Goal: Task Accomplishment & Management: Use online tool/utility

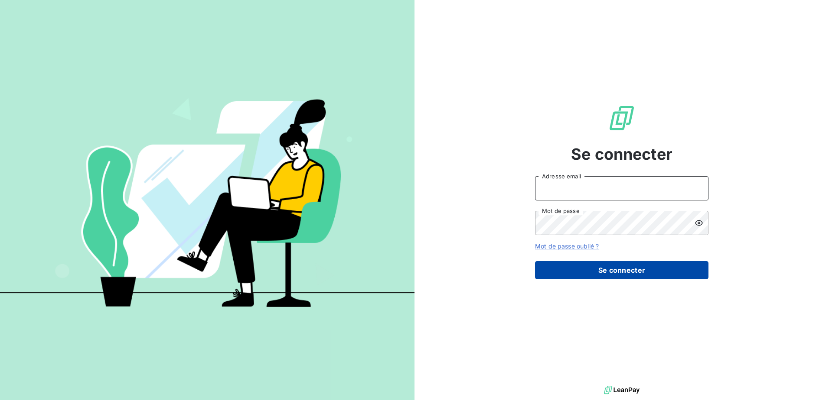
type input "[PERSON_NAME][EMAIL_ADDRESS][DOMAIN_NAME]"
click at [604, 267] on button "Se connecter" at bounding box center [621, 270] width 173 height 18
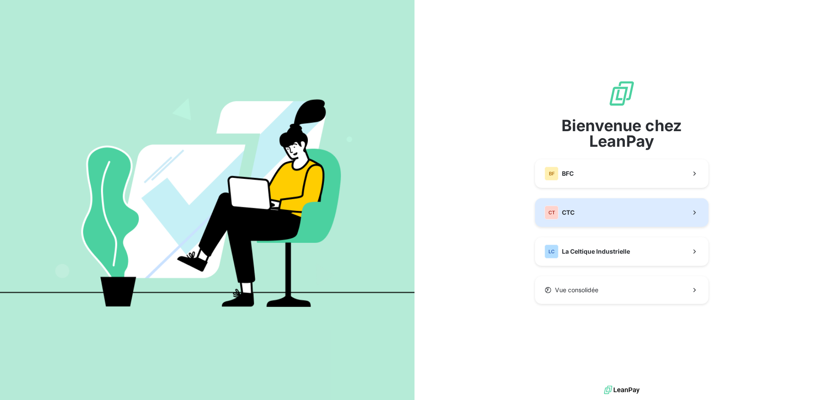
click at [592, 216] on button "CT CTC" at bounding box center [621, 213] width 173 height 29
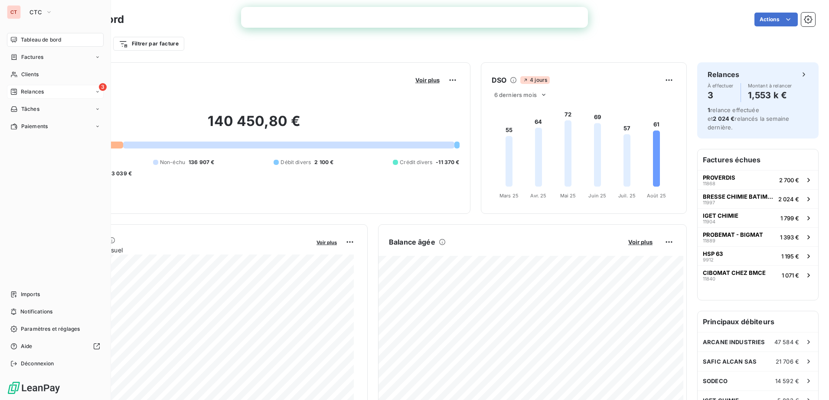
click at [21, 86] on div "3 Relances" at bounding box center [55, 92] width 97 height 14
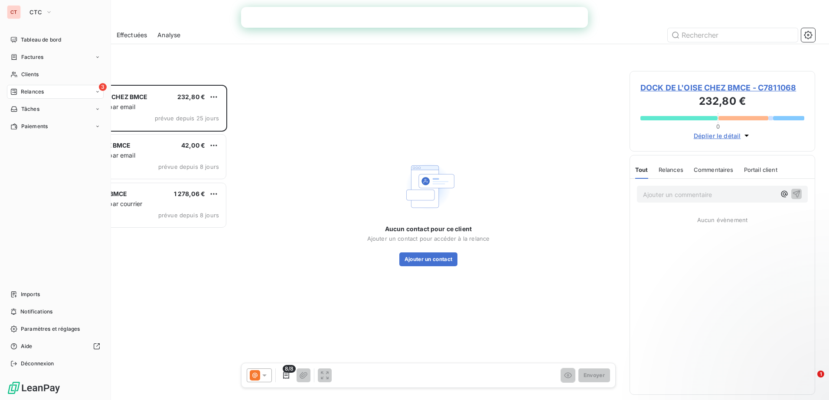
scroll to position [309, 179]
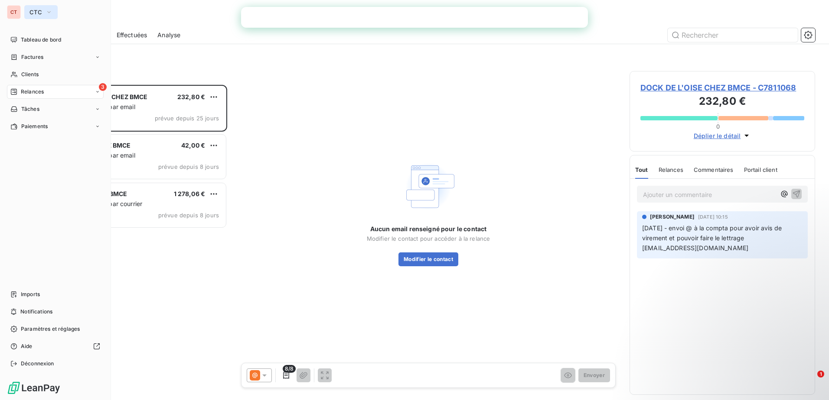
click at [34, 12] on span "CTC" at bounding box center [35, 12] width 13 height 7
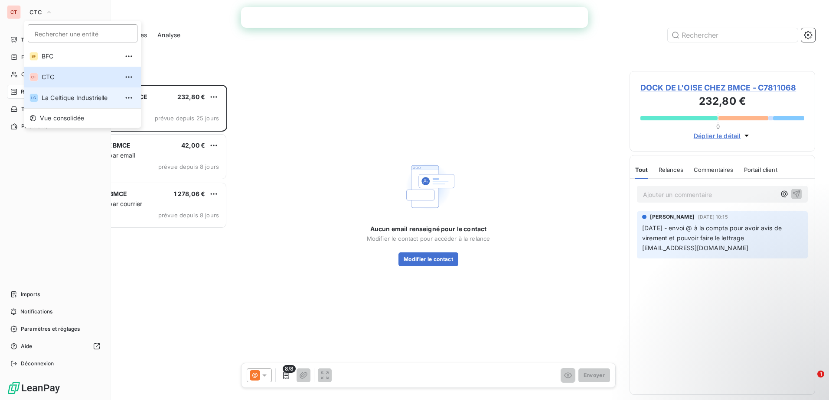
click at [58, 96] on span "La Celtique Industrielle" at bounding box center [80, 98] width 77 height 9
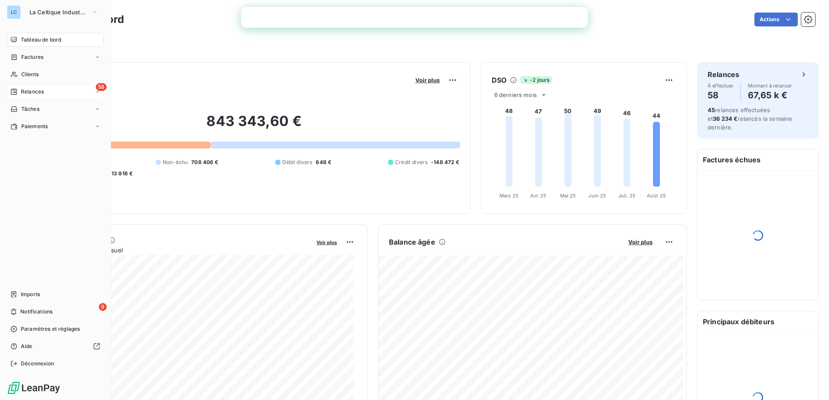
click at [20, 91] on div "Relances" at bounding box center [26, 92] width 33 height 8
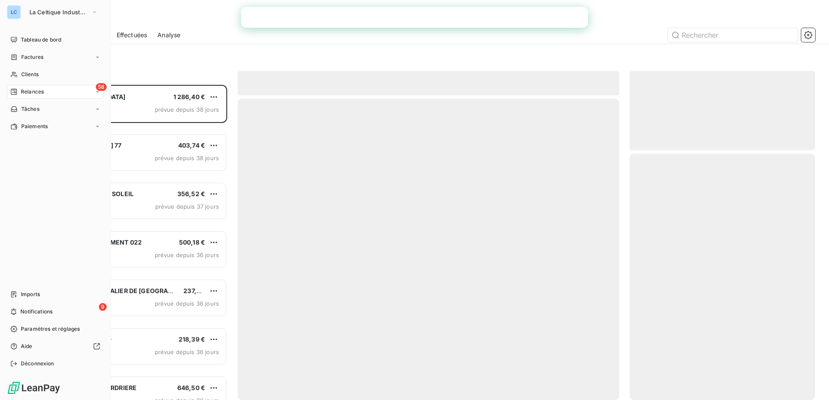
scroll to position [309, 179]
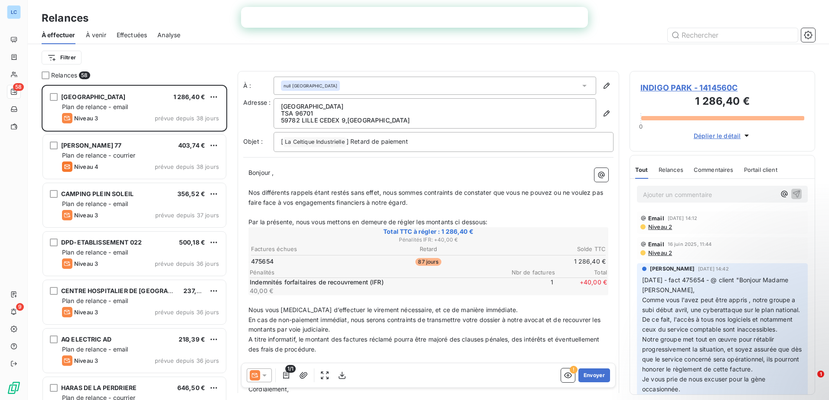
click at [74, 77] on span "Relances" at bounding box center [64, 75] width 26 height 9
click at [63, 55] on html "LC 58 9 Relances À effectuer À venir Effectuées Analyse Filtrer Relances 58 IND…" at bounding box center [414, 200] width 829 height 400
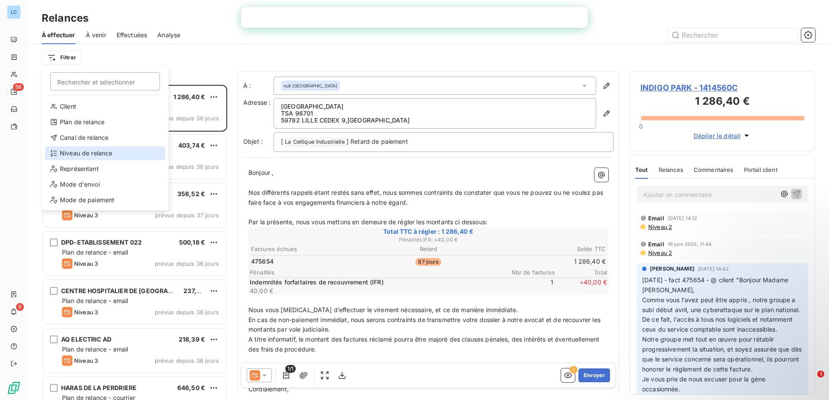
click at [58, 154] on div "Niveau de relance" at bounding box center [105, 153] width 120 height 14
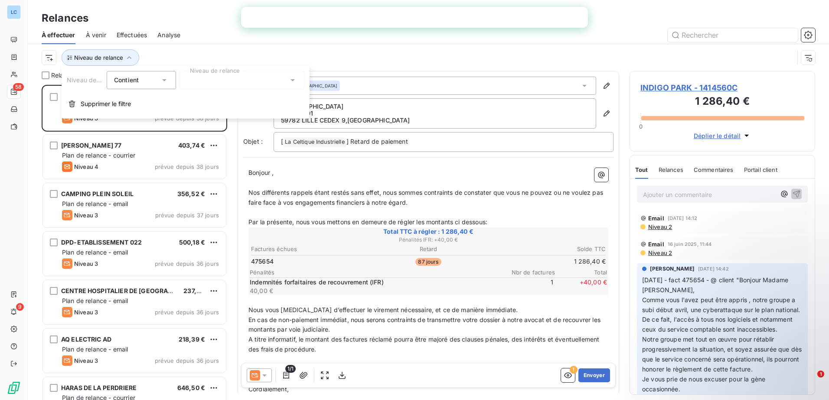
click at [193, 78] on div at bounding box center [241, 80] width 125 height 18
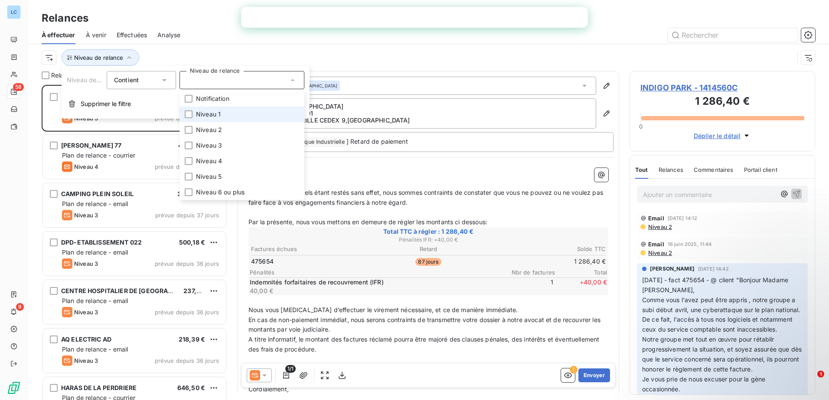
click at [207, 115] on span "Niveau 1" at bounding box center [208, 114] width 25 height 9
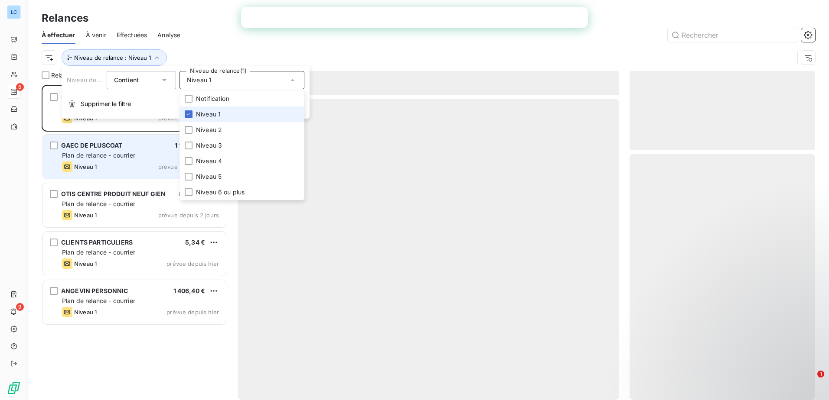
scroll to position [309, 179]
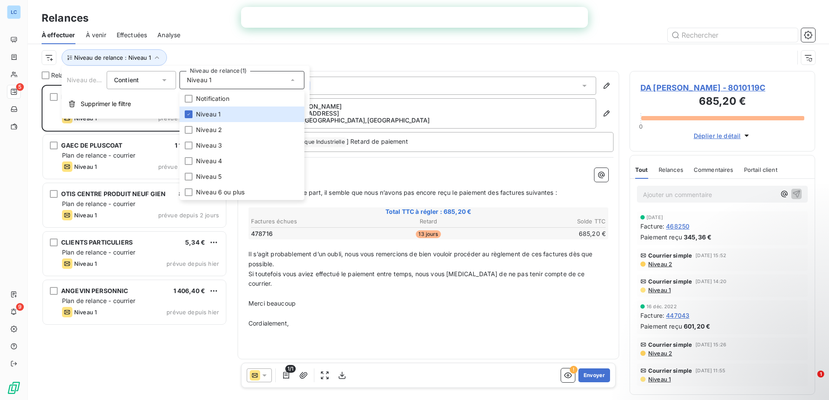
click at [147, 348] on div "DA CUNHA FERREIRA VALENTIN 685,20 € Plan de relance - courrier Niveau 1 prévue …" at bounding box center [135, 243] width 186 height 316
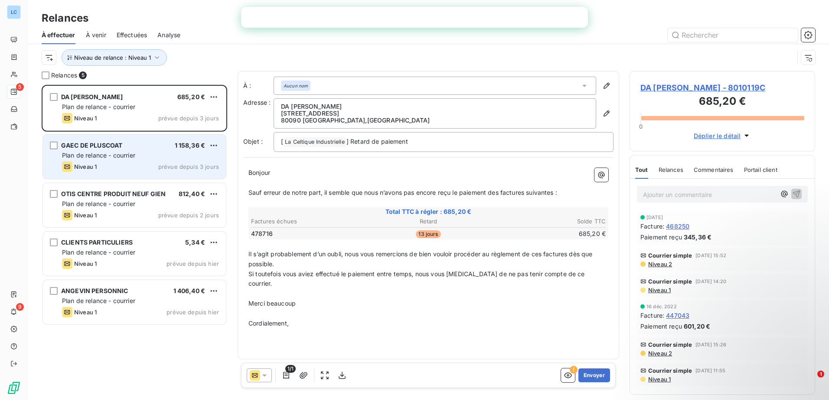
click at [91, 150] on div "GAEC DE PLUSCOAT" at bounding box center [91, 145] width 61 height 9
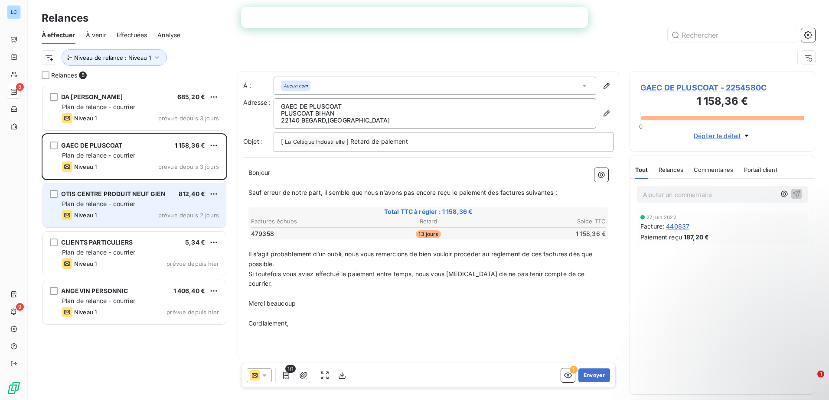
click at [94, 199] on div "OTIS CENTRE PRODUIT NEUF GIEN" at bounding box center [113, 194] width 104 height 9
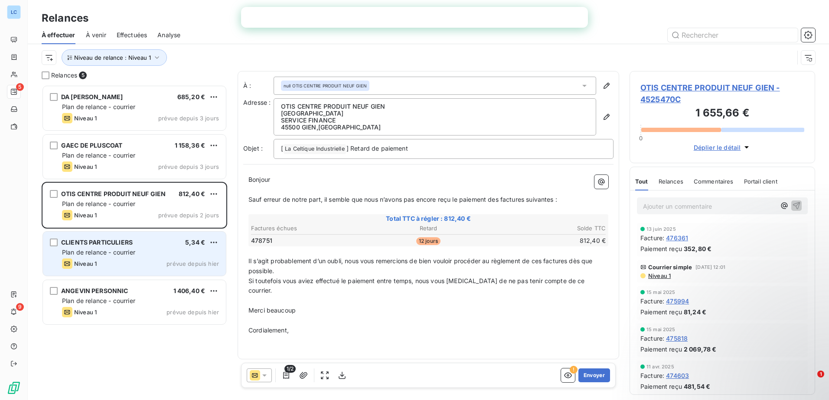
click at [82, 238] on div "CLIENTS PARTICULIERS 5,34 € Plan de relance - courrier Niveau 1 prévue depuis h…" at bounding box center [134, 254] width 183 height 44
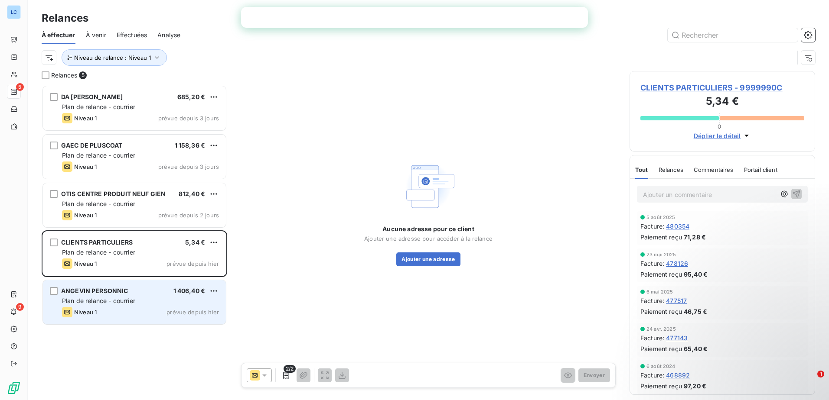
click at [131, 308] on div "Niveau 1 prévue depuis hier" at bounding box center [140, 312] width 157 height 10
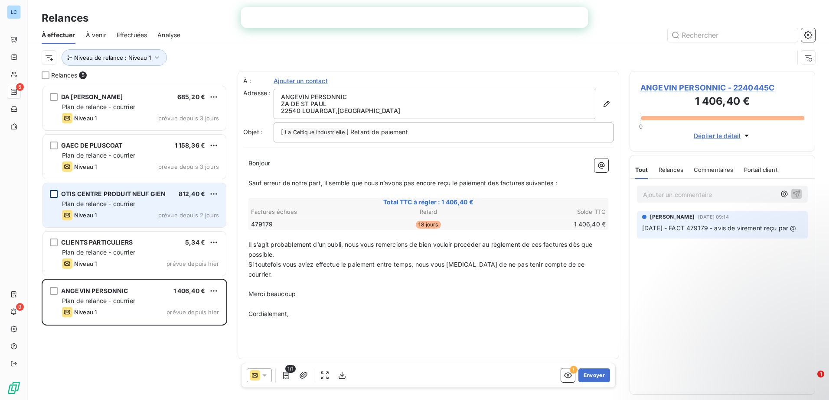
click at [55, 197] on div "grid" at bounding box center [54, 194] width 8 height 8
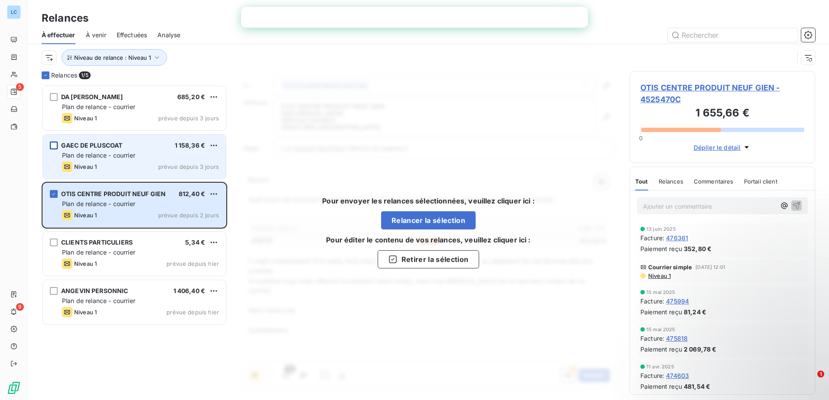
click at [53, 147] on div "grid" at bounding box center [54, 146] width 8 height 8
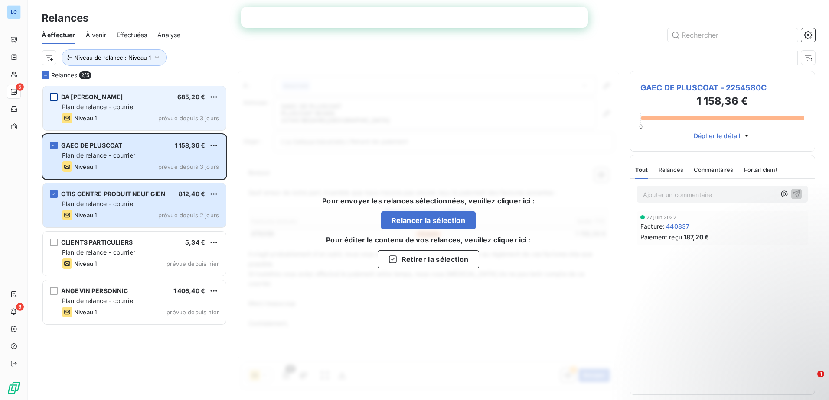
click at [55, 96] on div "grid" at bounding box center [54, 97] width 8 height 8
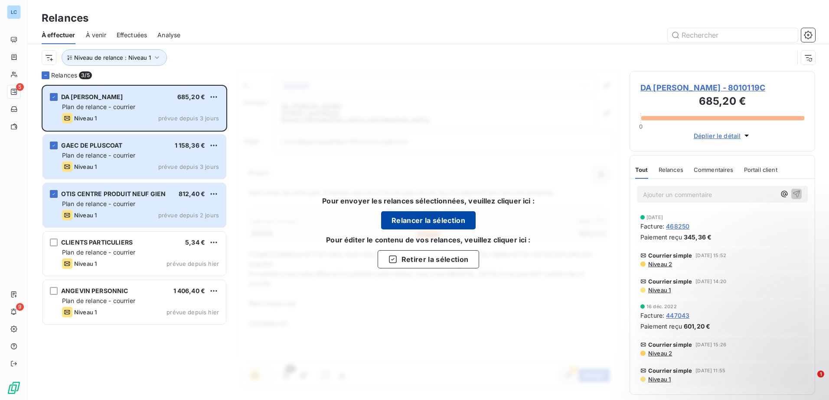
click at [430, 221] on button "Relancer la sélection" at bounding box center [428, 221] width 94 height 18
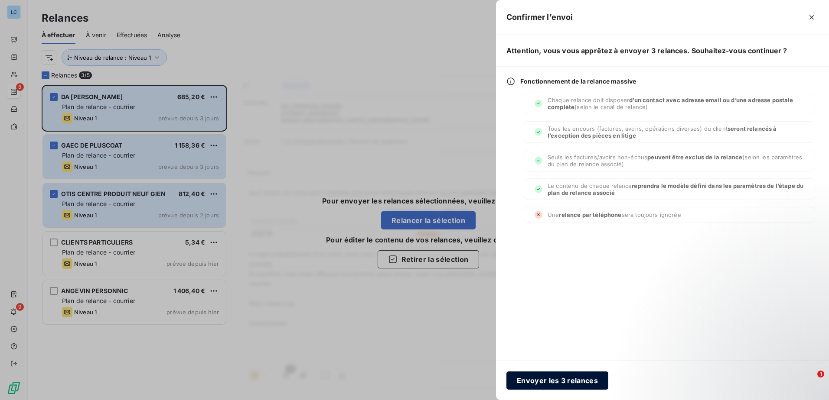
click at [570, 381] on button "Envoyer les 3 relances" at bounding box center [557, 381] width 102 height 18
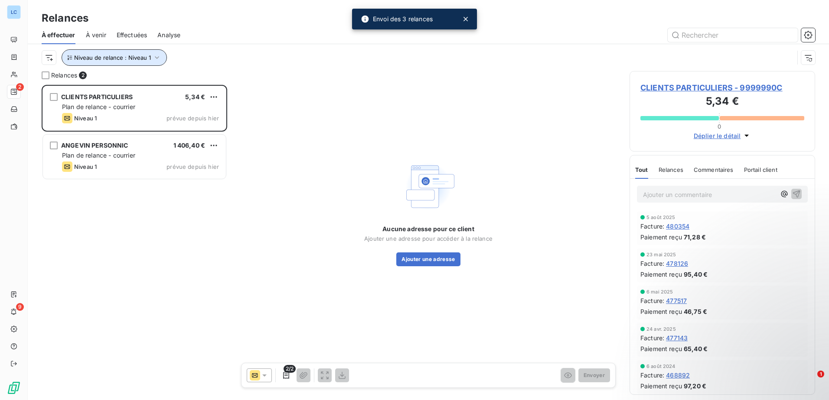
click at [155, 60] on icon "button" at bounding box center [157, 57] width 9 height 9
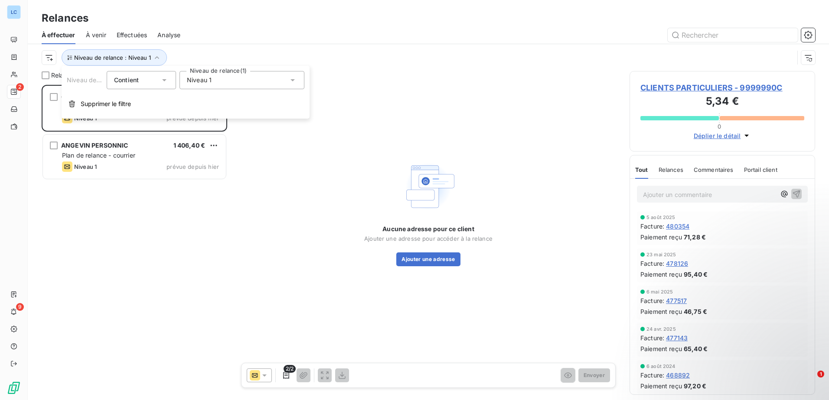
click at [215, 82] on div "Niveau 1" at bounding box center [241, 80] width 125 height 18
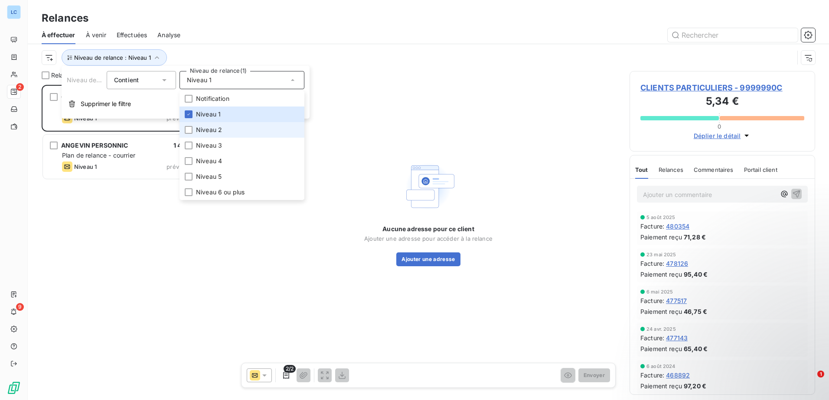
click at [214, 128] on span "Niveau 2" at bounding box center [209, 130] width 26 height 9
click at [189, 114] on icon at bounding box center [188, 114] width 5 height 5
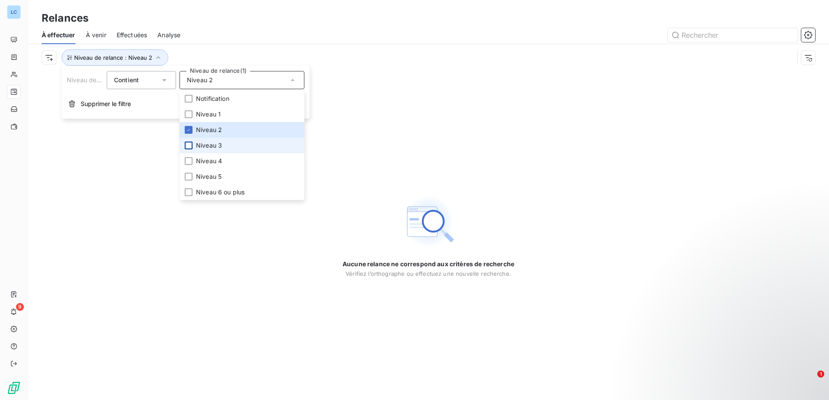
click at [189, 143] on div at bounding box center [189, 146] width 8 height 8
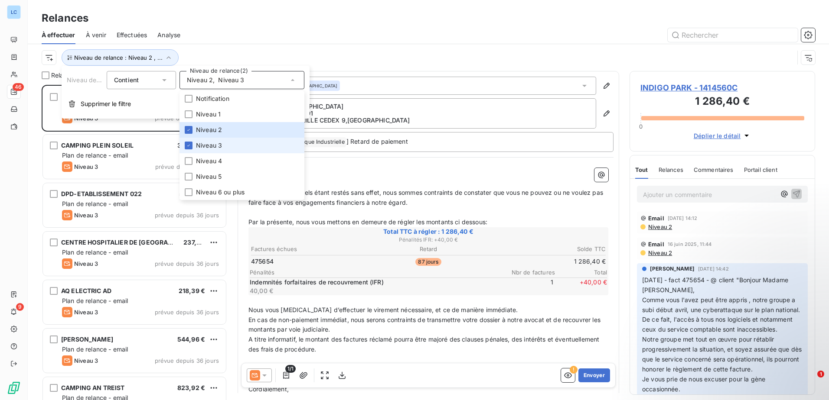
scroll to position [309, 179]
click at [188, 133] on div at bounding box center [189, 130] width 8 height 8
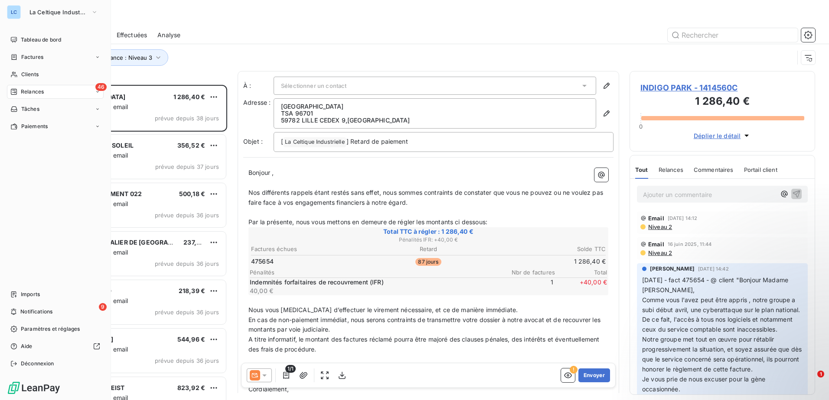
click at [22, 166] on div "Tableau de bord Factures Clients 46 Relances Tâches Paiements Imports 9 Notific…" at bounding box center [55, 202] width 97 height 338
click at [23, 166] on div "Tableau de bord Factures Clients 46 Relances Tâches Paiements Imports 9 Notific…" at bounding box center [55, 202] width 97 height 338
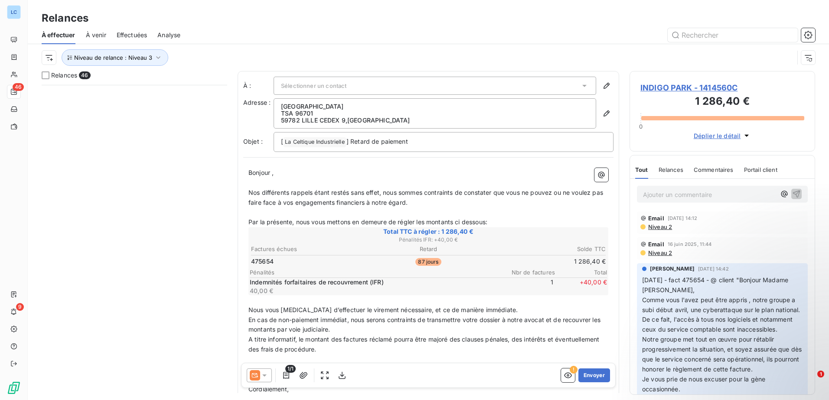
scroll to position [1918, 0]
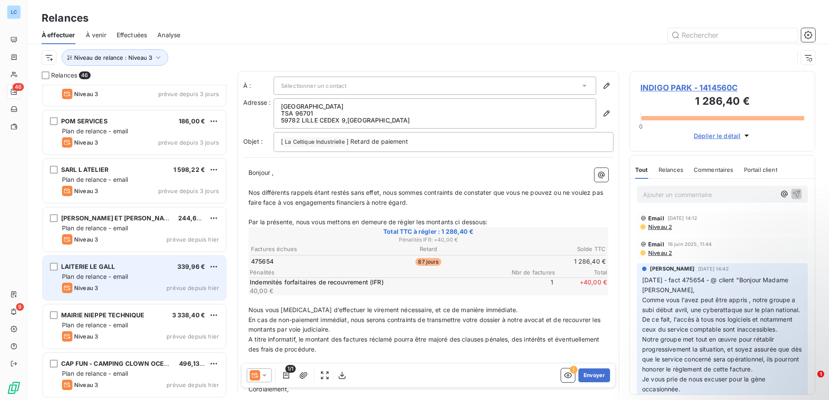
click at [100, 273] on span "Plan de relance - email" at bounding box center [95, 276] width 66 height 7
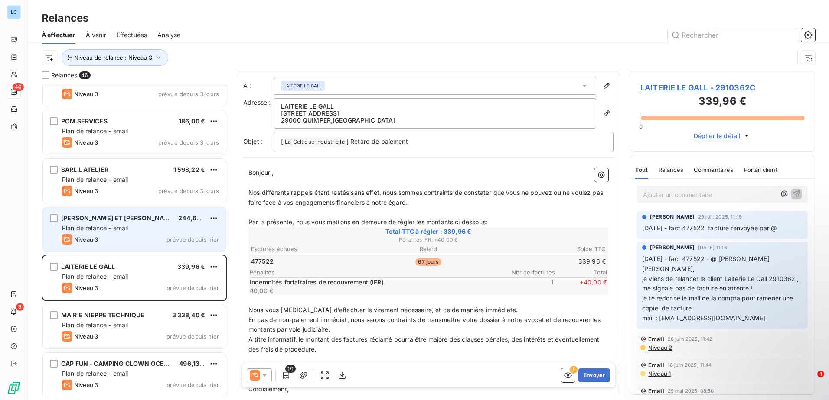
click at [102, 233] on div "CAVE ROBERT ET MARCEL 244,68 € Plan de relance - email Niveau 3 prévue depuis h…" at bounding box center [134, 230] width 183 height 44
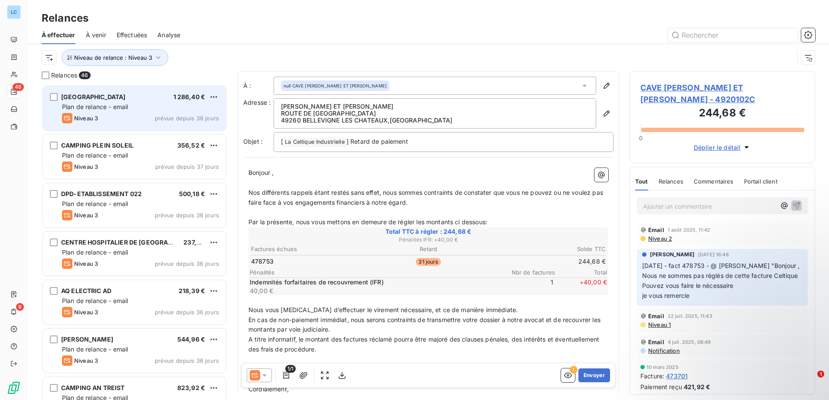
click at [108, 107] on span "Plan de relance - email" at bounding box center [95, 106] width 66 height 7
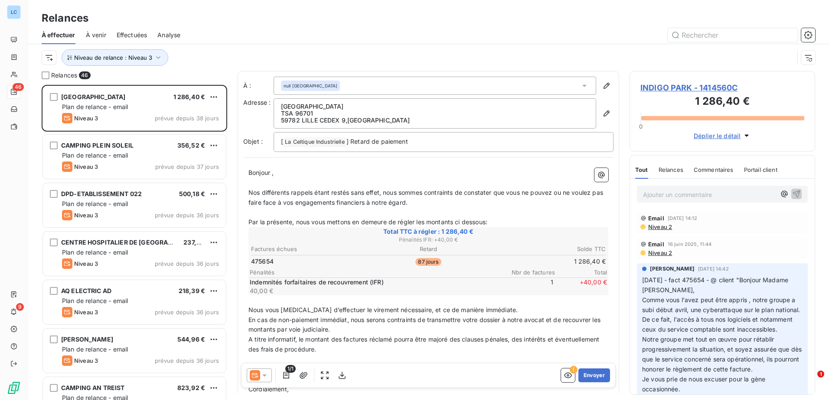
click at [266, 375] on icon at bounding box center [264, 376] width 4 height 2
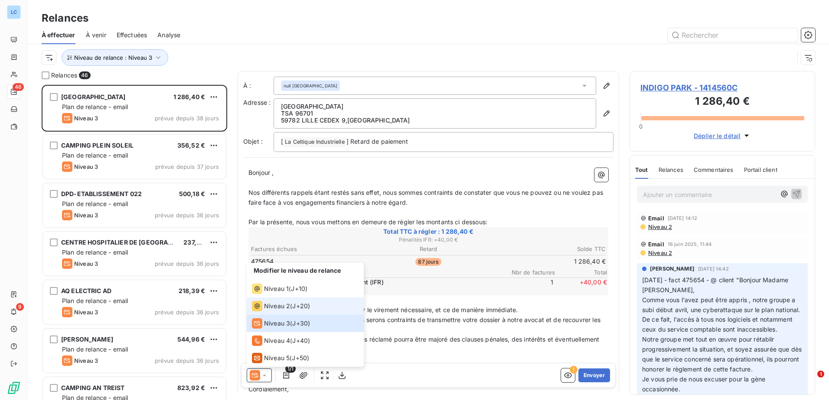
click at [279, 306] on span "Niveau 2" at bounding box center [277, 306] width 26 height 9
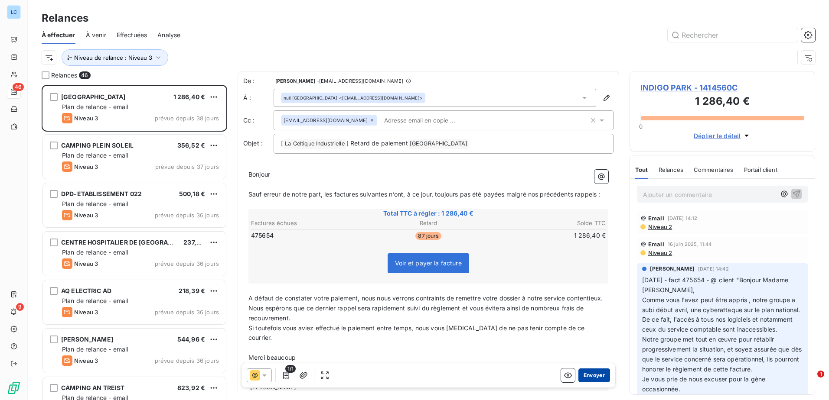
click at [585, 374] on button "Envoyer" at bounding box center [594, 376] width 32 height 14
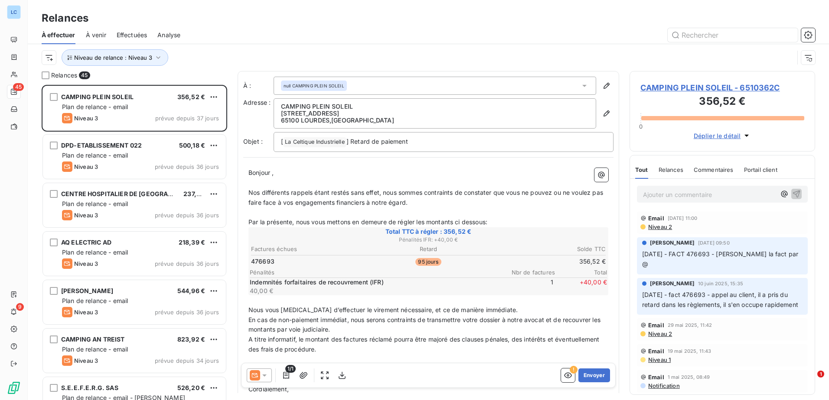
click at [267, 373] on icon at bounding box center [264, 375] width 9 height 9
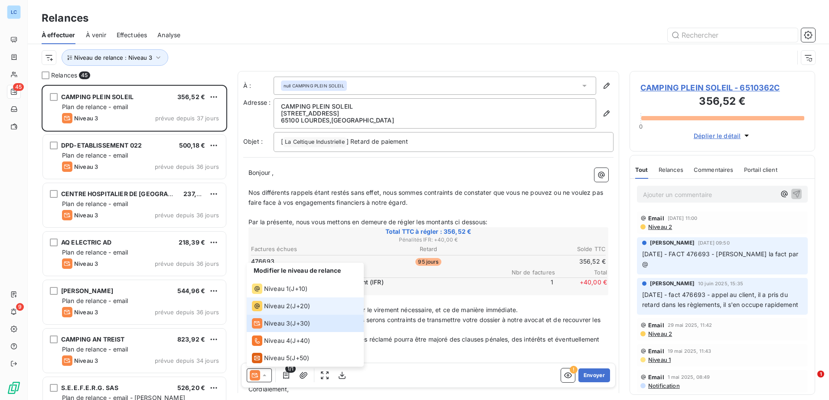
click at [286, 306] on span "Niveau 2" at bounding box center [277, 306] width 26 height 9
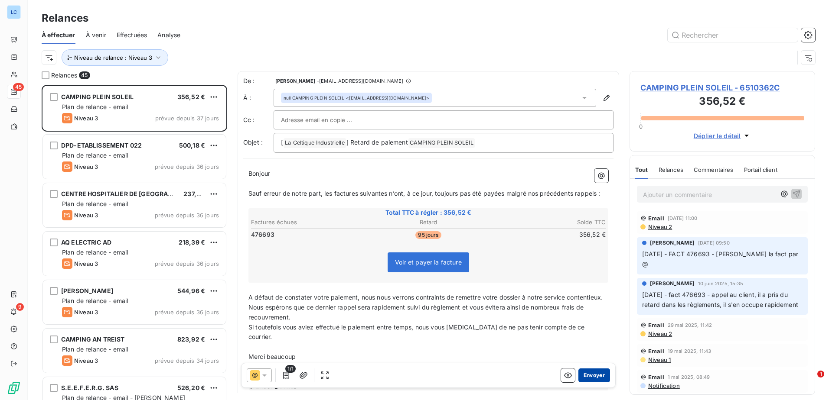
click at [581, 378] on button "Envoyer" at bounding box center [594, 376] width 32 height 14
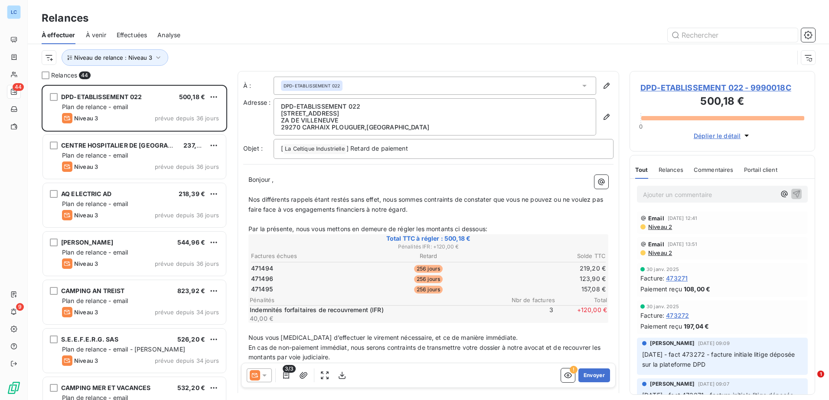
click at [264, 377] on icon at bounding box center [264, 376] width 4 height 2
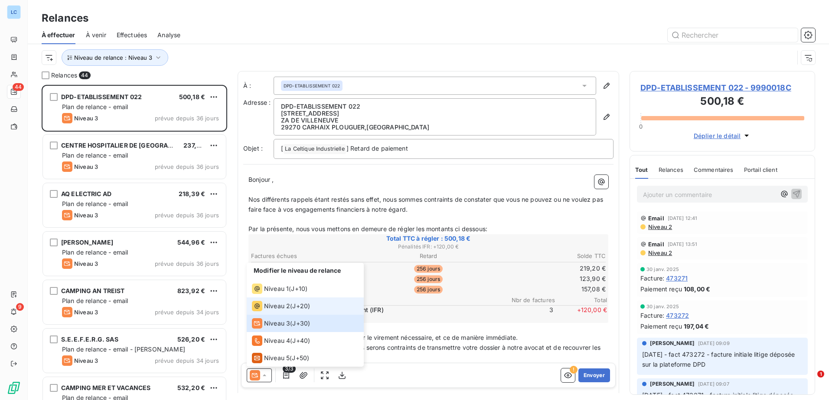
click at [280, 310] on span "Niveau 2" at bounding box center [277, 306] width 26 height 9
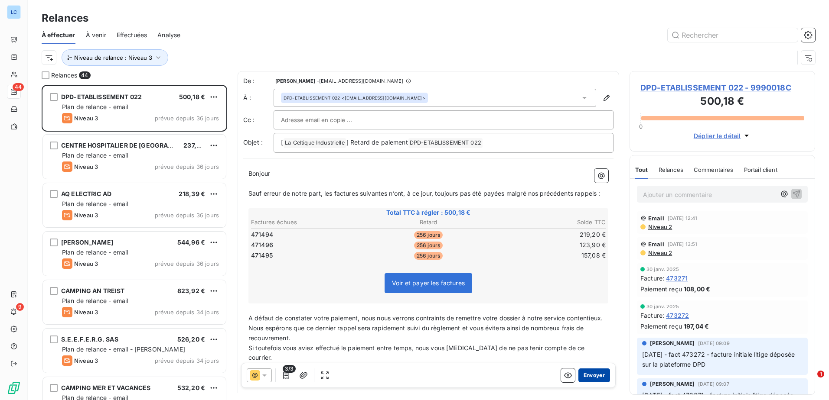
click at [583, 375] on button "Envoyer" at bounding box center [594, 376] width 32 height 14
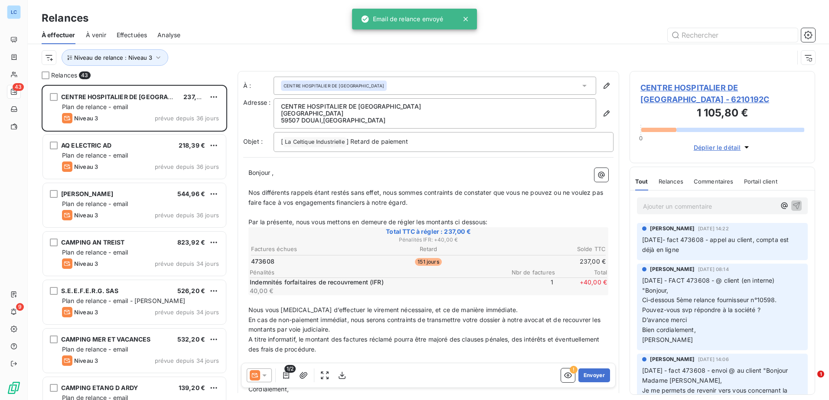
click at [264, 378] on icon at bounding box center [264, 375] width 9 height 9
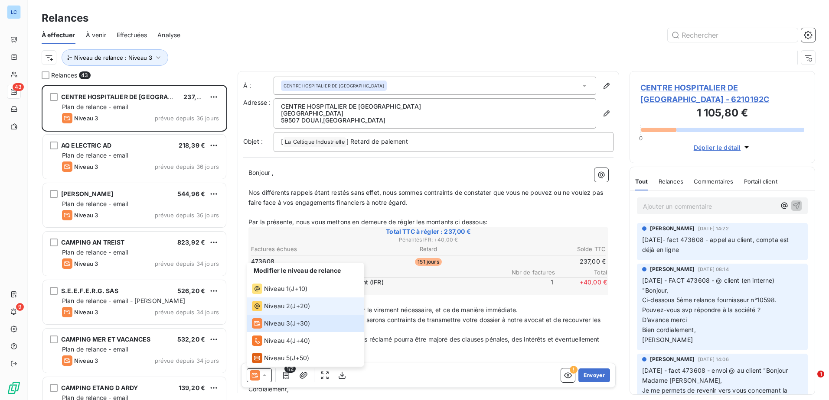
click at [267, 302] on div "Niveau 2" at bounding box center [271, 306] width 38 height 10
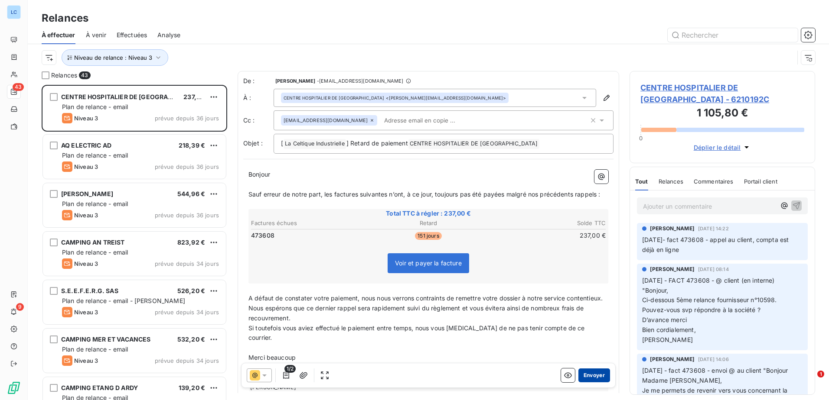
click at [587, 378] on button "Envoyer" at bounding box center [594, 376] width 32 height 14
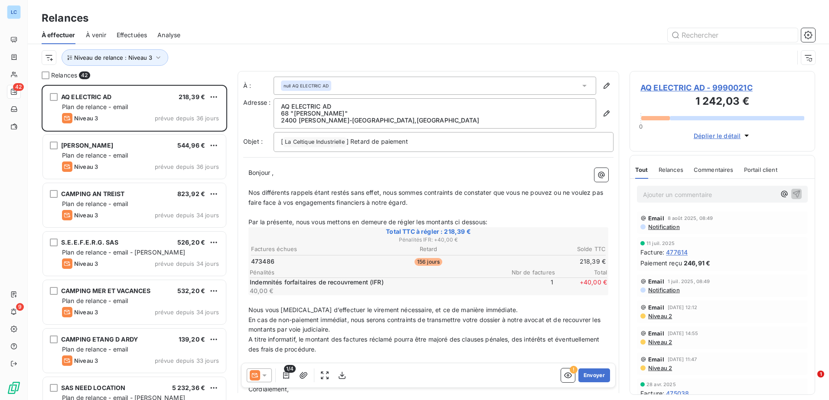
click at [267, 374] on icon at bounding box center [264, 375] width 9 height 9
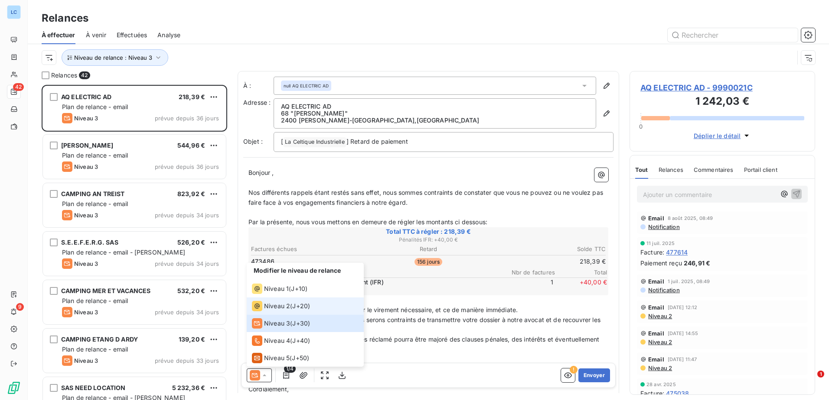
click at [278, 303] on span "Niveau 2" at bounding box center [277, 306] width 26 height 9
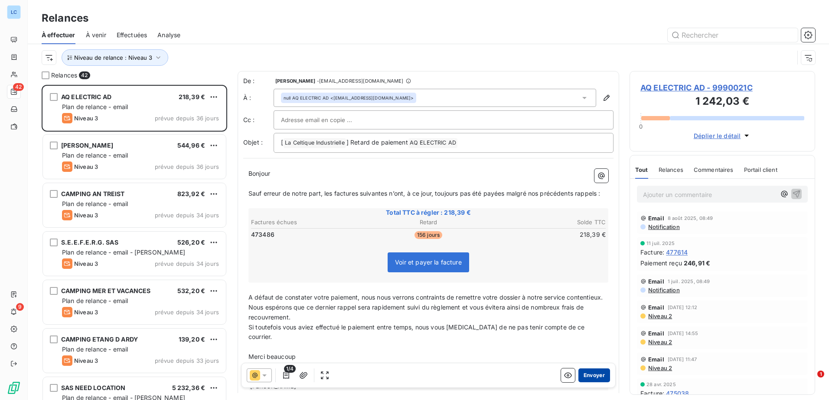
click at [583, 374] on button "Envoyer" at bounding box center [594, 376] width 32 height 14
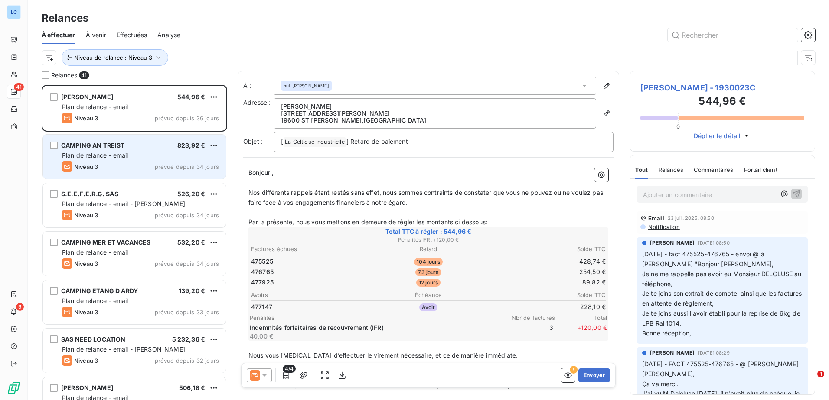
click at [120, 155] on span "Plan de relance - email" at bounding box center [95, 155] width 66 height 7
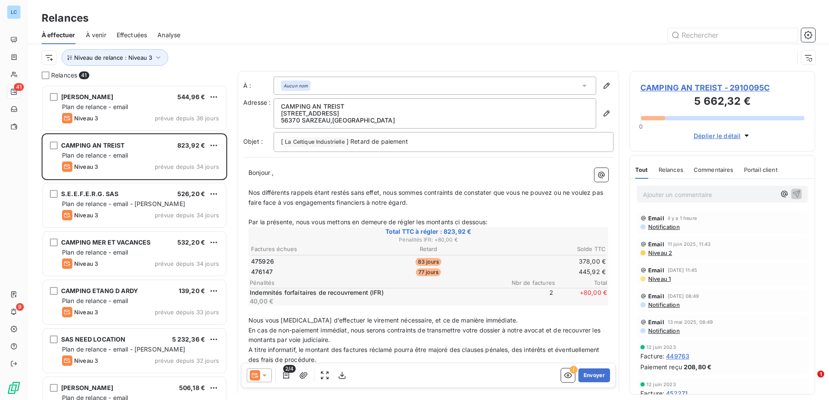
click at [268, 378] on icon at bounding box center [264, 375] width 9 height 9
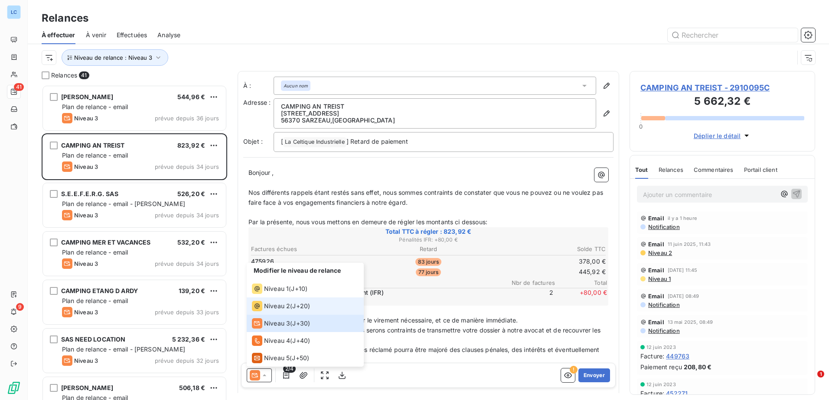
click at [280, 303] on span "Niveau 2" at bounding box center [277, 306] width 26 height 9
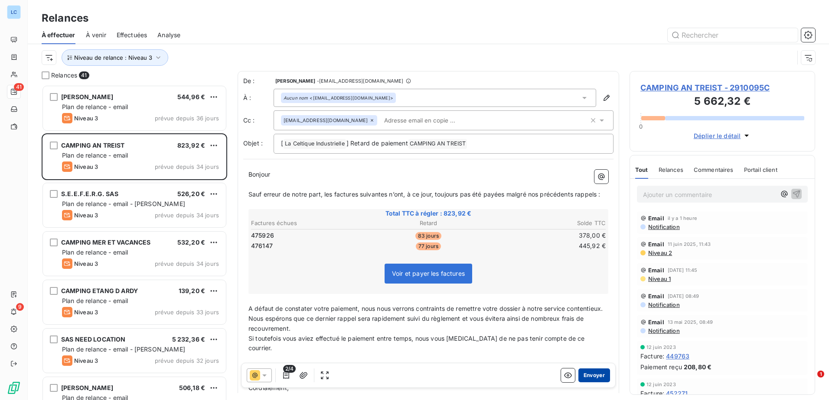
click at [583, 374] on button "Envoyer" at bounding box center [594, 376] width 32 height 14
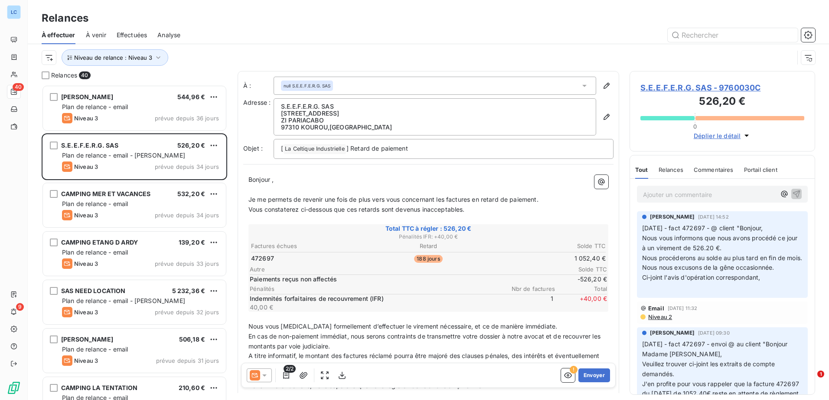
click at [264, 376] on icon at bounding box center [264, 376] width 4 height 2
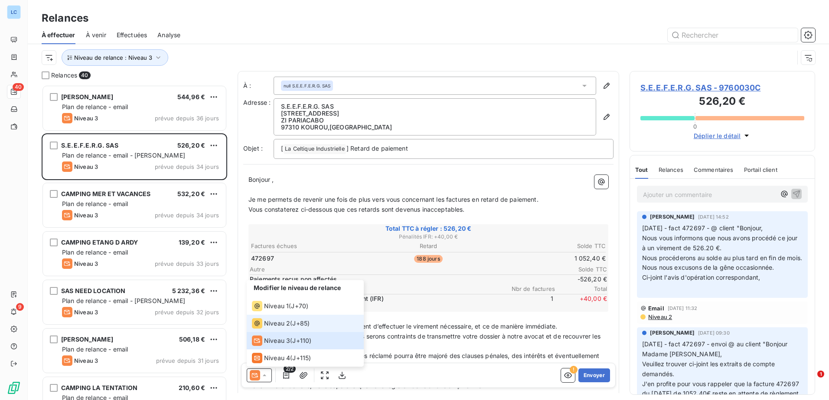
click at [268, 323] on span "Niveau 2" at bounding box center [277, 323] width 26 height 9
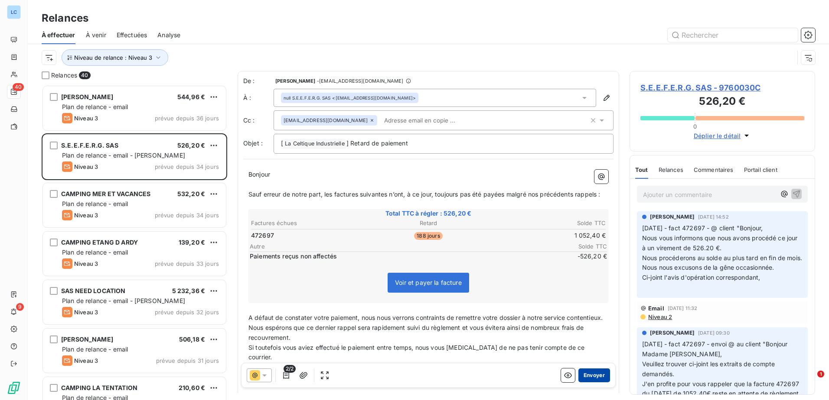
click at [586, 377] on button "Envoyer" at bounding box center [594, 376] width 32 height 14
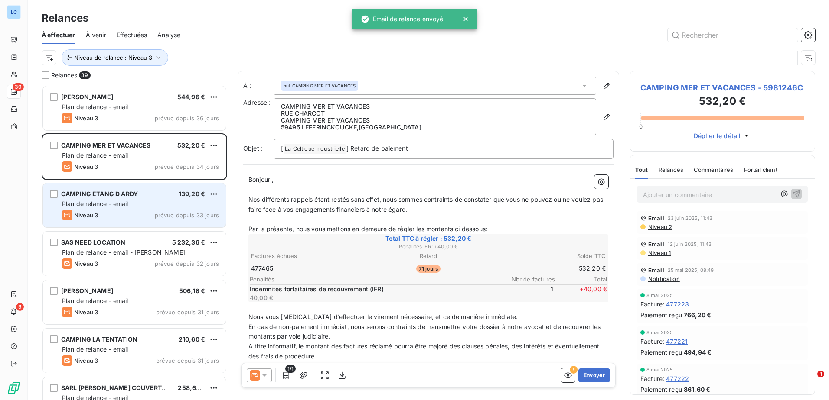
click at [95, 202] on span "Plan de relance - email" at bounding box center [95, 203] width 66 height 7
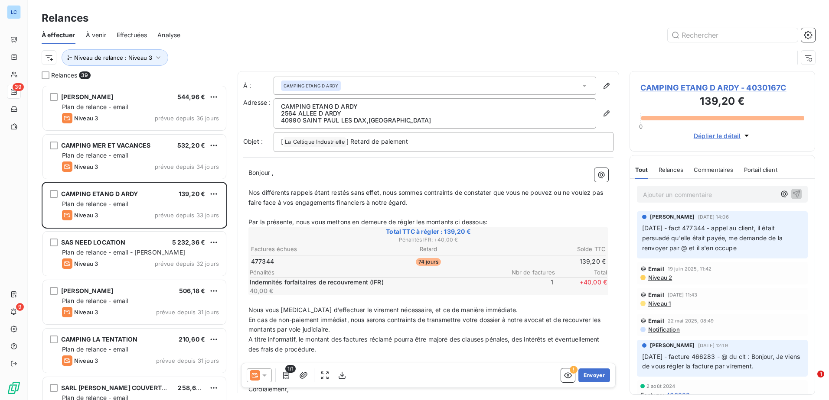
click at [268, 373] on icon at bounding box center [264, 375] width 9 height 9
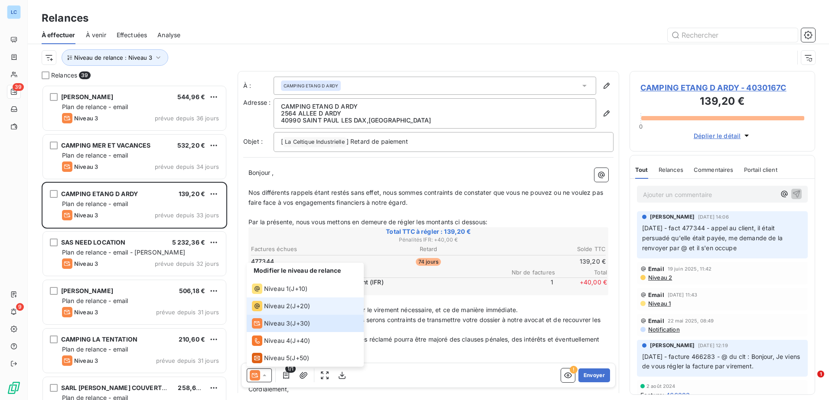
click at [280, 308] on span "Niveau 2" at bounding box center [277, 306] width 26 height 9
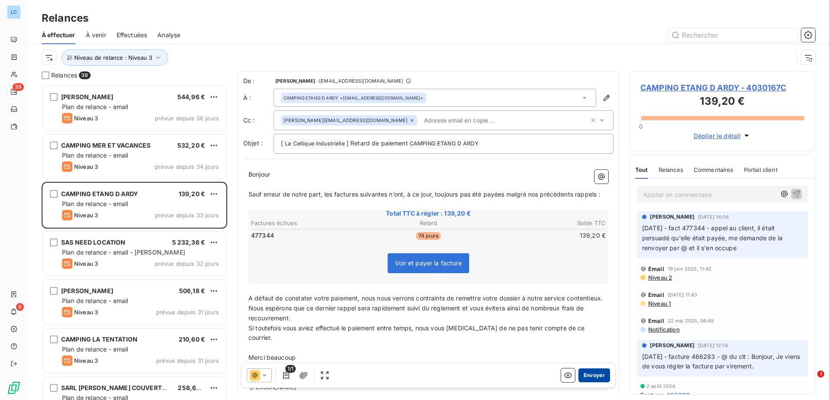
click at [579, 377] on button "Envoyer" at bounding box center [594, 376] width 32 height 14
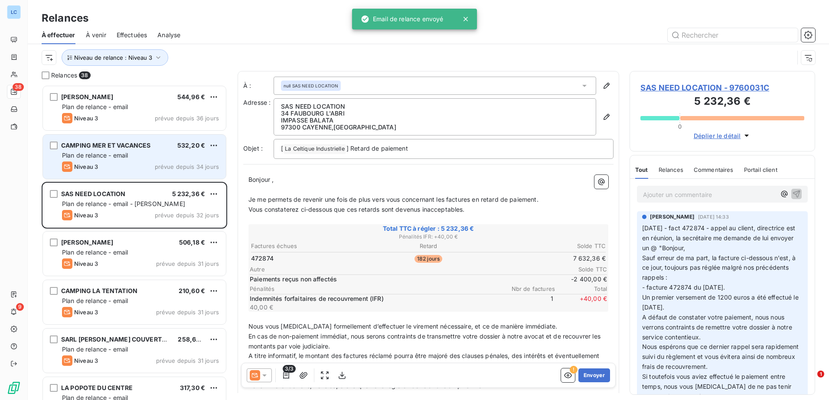
click at [92, 162] on div "Niveau 3" at bounding box center [80, 167] width 36 height 10
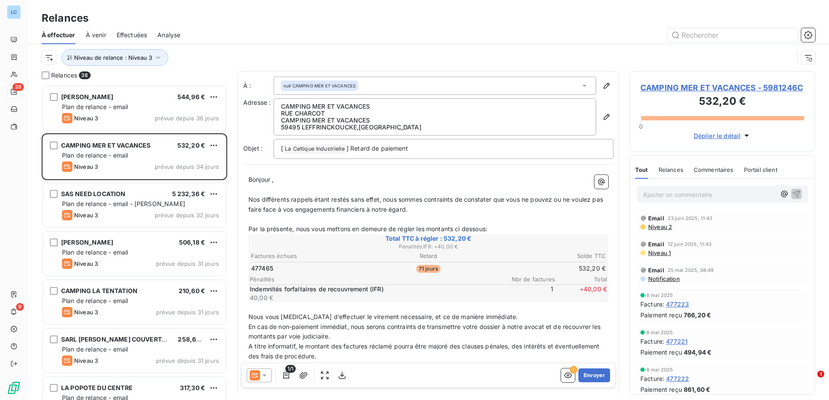
click at [262, 375] on icon at bounding box center [264, 375] width 9 height 9
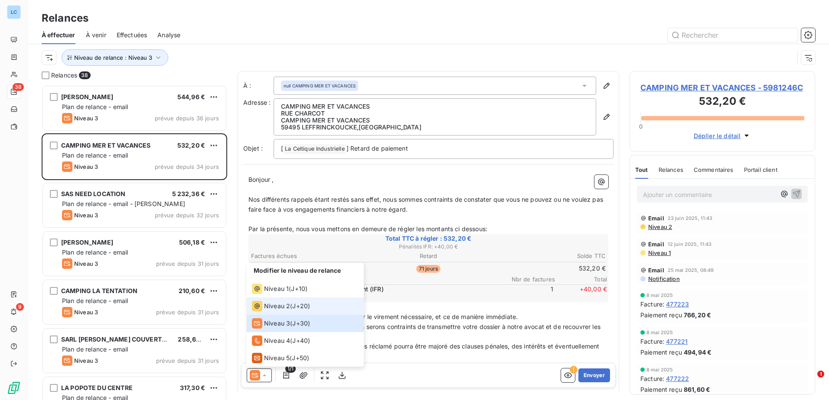
click at [268, 309] on span "Niveau 2" at bounding box center [277, 306] width 26 height 9
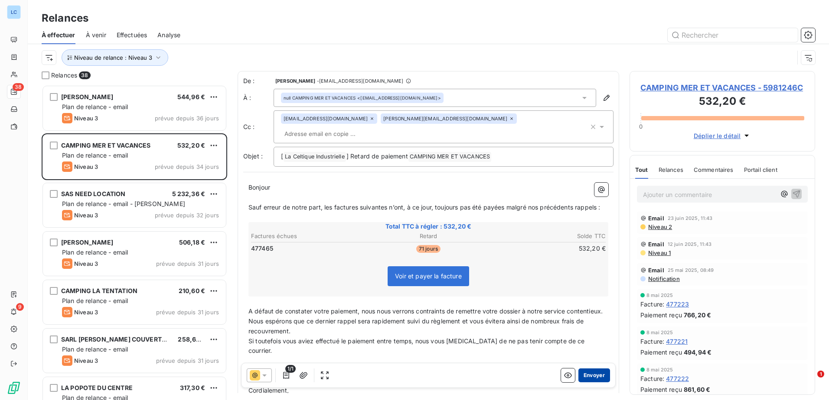
click at [587, 375] on button "Envoyer" at bounding box center [594, 376] width 32 height 14
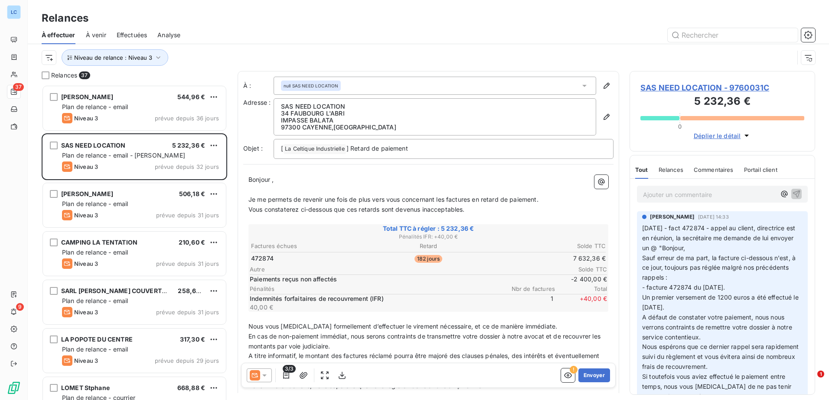
click at [266, 378] on icon at bounding box center [264, 375] width 9 height 9
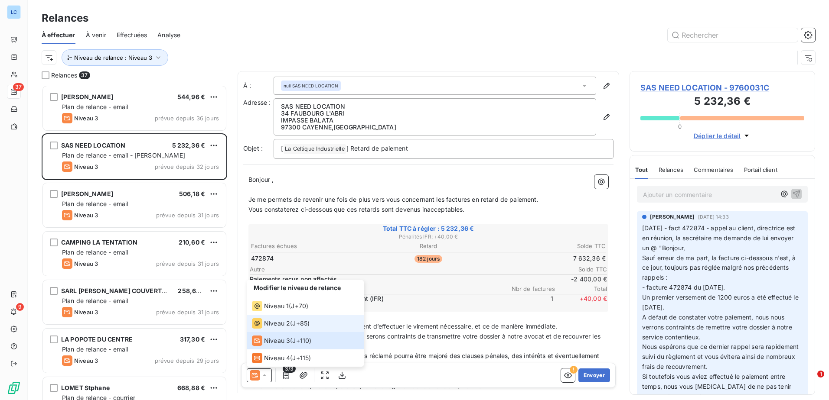
click at [271, 321] on span "Niveau 2" at bounding box center [277, 323] width 26 height 9
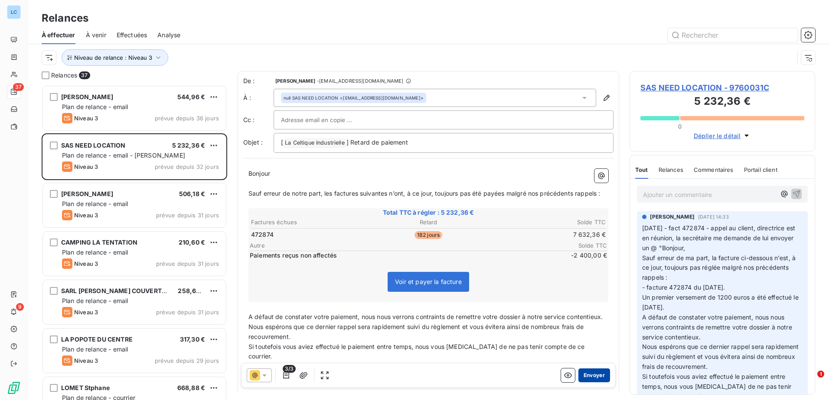
click at [592, 377] on button "Envoyer" at bounding box center [594, 376] width 32 height 14
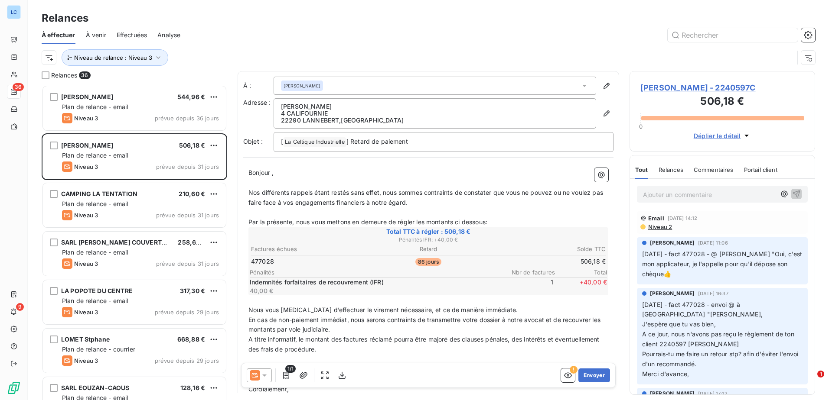
click at [261, 379] on icon at bounding box center [264, 375] width 9 height 9
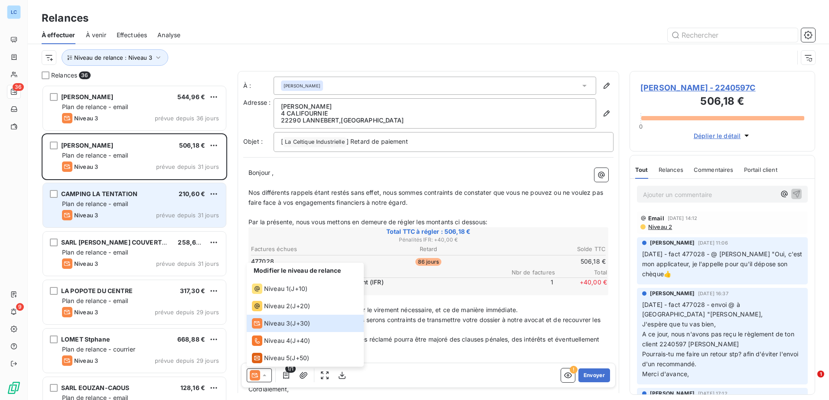
click at [124, 203] on span "Plan de relance - email" at bounding box center [95, 203] width 66 height 7
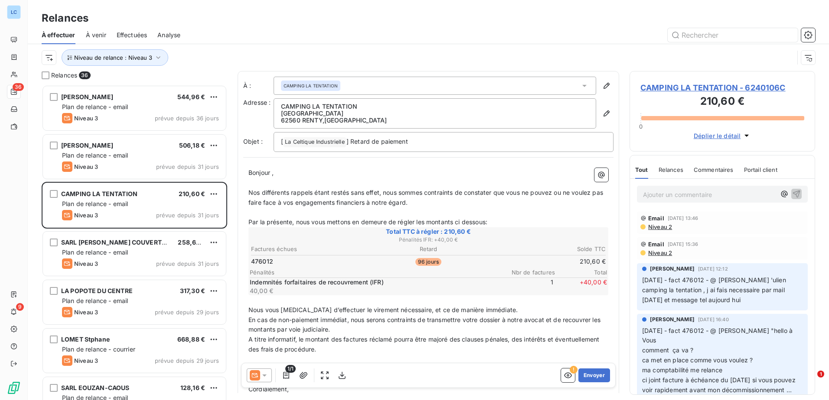
click at [264, 375] on icon at bounding box center [264, 376] width 4 height 2
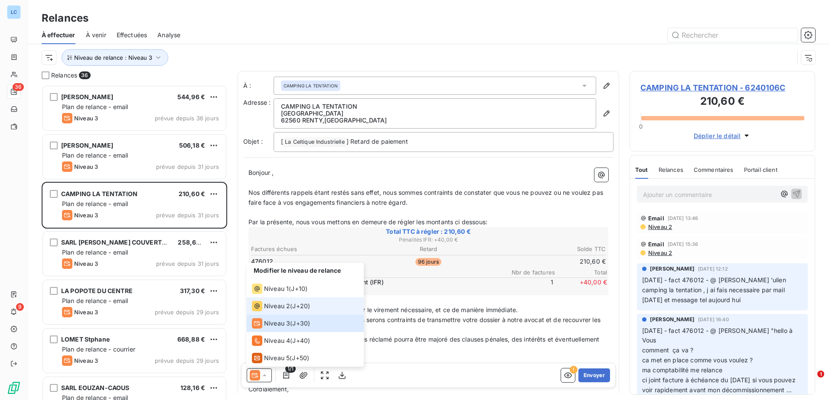
click at [278, 307] on span "Niveau 2" at bounding box center [277, 306] width 26 height 9
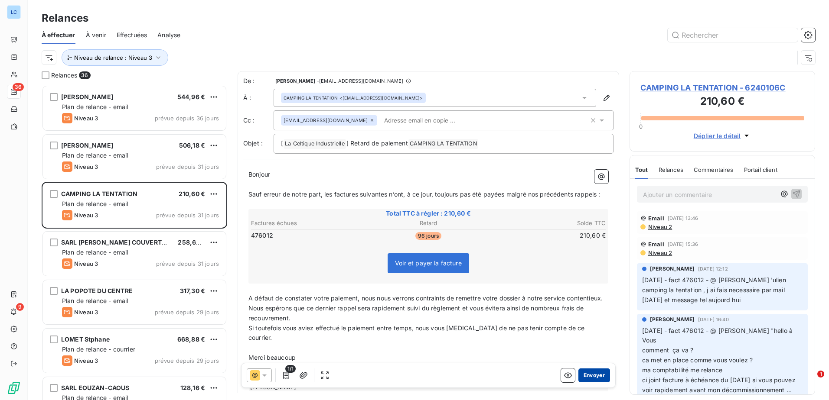
click at [591, 375] on button "Envoyer" at bounding box center [594, 376] width 32 height 14
